Goal: Transaction & Acquisition: Purchase product/service

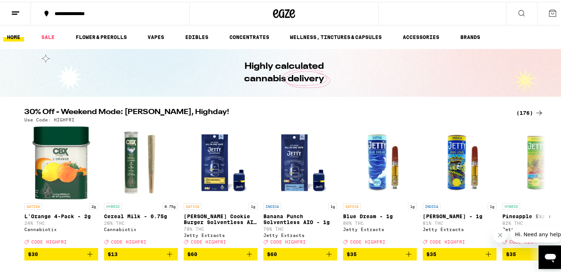
click at [518, 108] on div "(176)" at bounding box center [529, 111] width 27 height 9
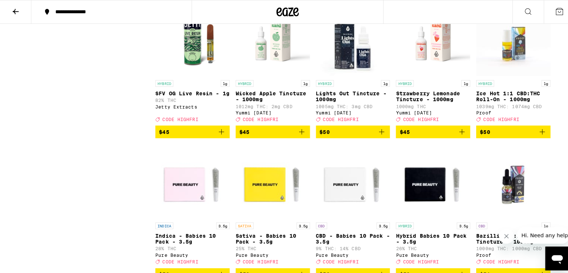
scroll to position [4330, 0]
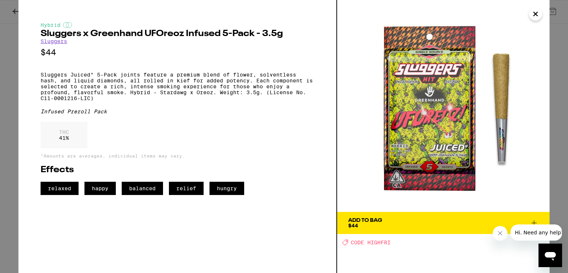
click at [536, 13] on icon "Close" at bounding box center [535, 14] width 4 height 4
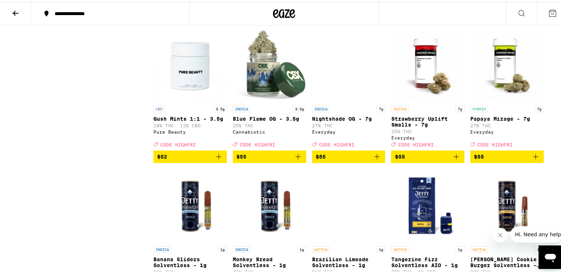
scroll to position [4628, 0]
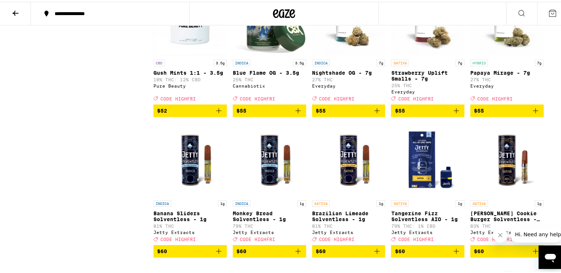
click at [268, 54] on img "Open page for Blue Flame OG - 3.5g from Cannabiotix" at bounding box center [269, 17] width 73 height 74
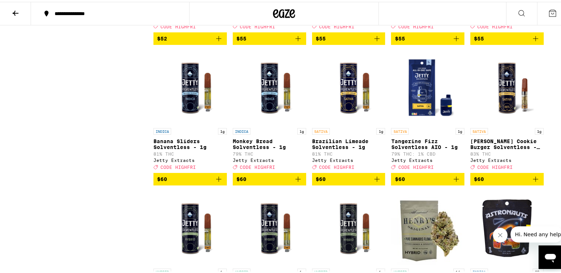
scroll to position [4720, 0]
